Goal: Information Seeking & Learning: Find specific fact

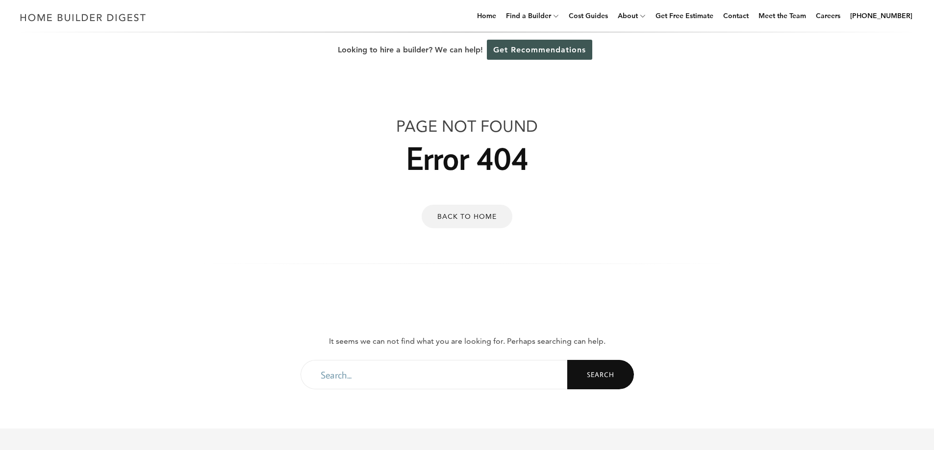
click at [487, 218] on link "Back to Home" at bounding box center [467, 217] width 91 height 24
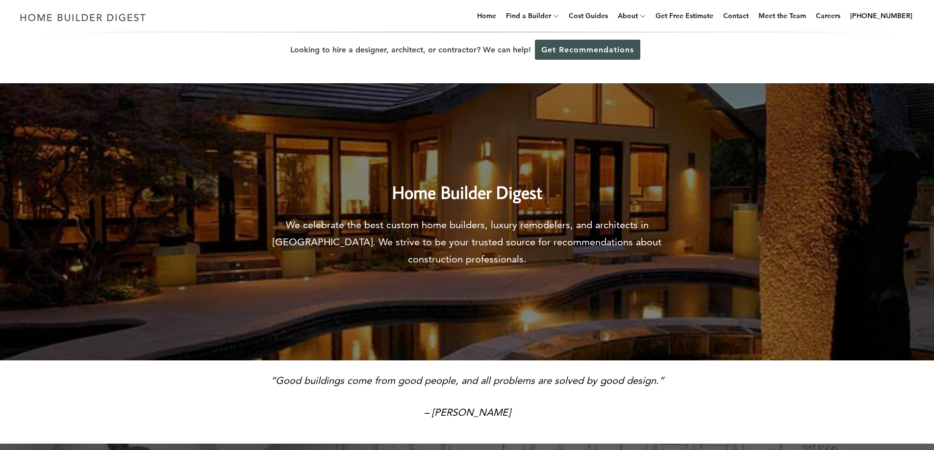
click at [594, 12] on link "Cost Guides" at bounding box center [588, 15] width 47 height 31
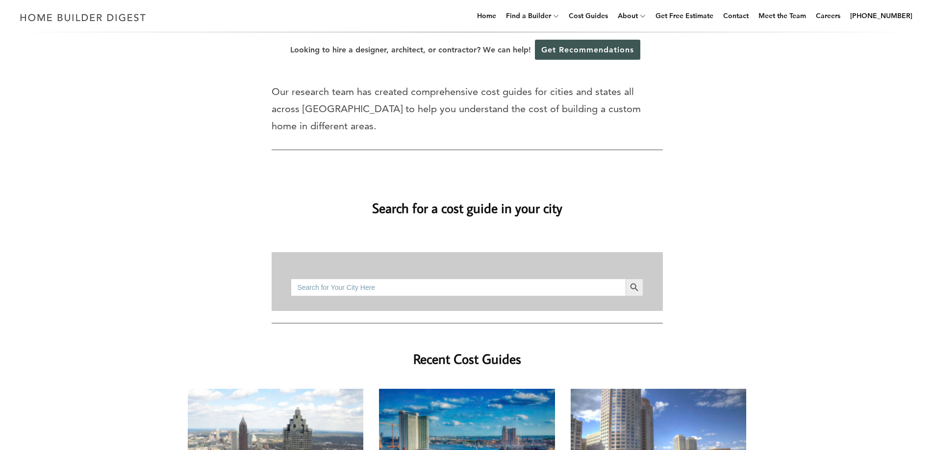
click at [574, 279] on input "Search for:" at bounding box center [458, 288] width 334 height 18
click at [625, 279] on button "Search Button" at bounding box center [634, 288] width 18 height 18
drag, startPoint x: 351, startPoint y: 269, endPoint x: 238, endPoint y: 261, distance: 113.5
type input "[GEOGRAPHIC_DATA], [GEOGRAPHIC_DATA]"
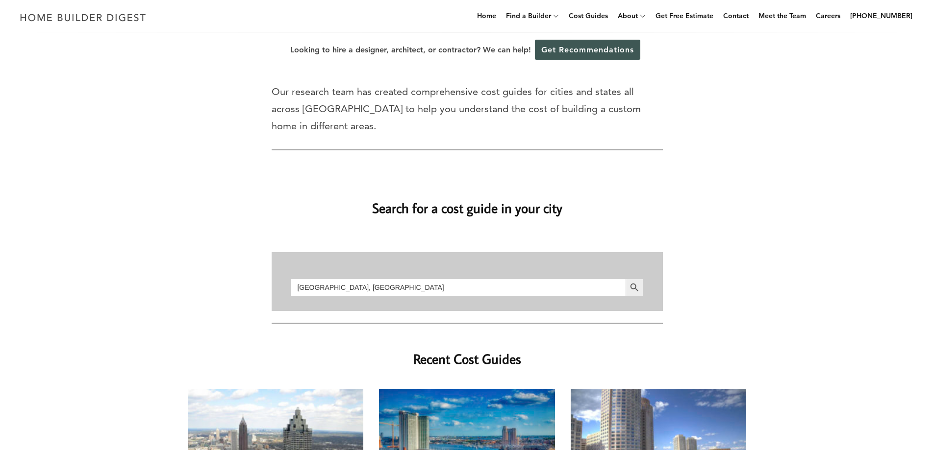
click at [625, 279] on button "Search Button" at bounding box center [634, 288] width 18 height 18
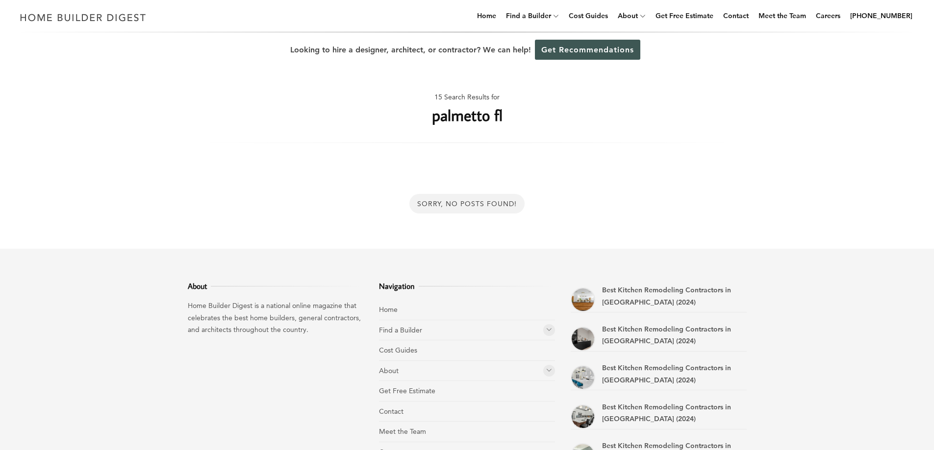
click at [475, 204] on div "Sorry, No Posts Found!" at bounding box center [466, 204] width 115 height 20
